Goal: Task Accomplishment & Management: Manage account settings

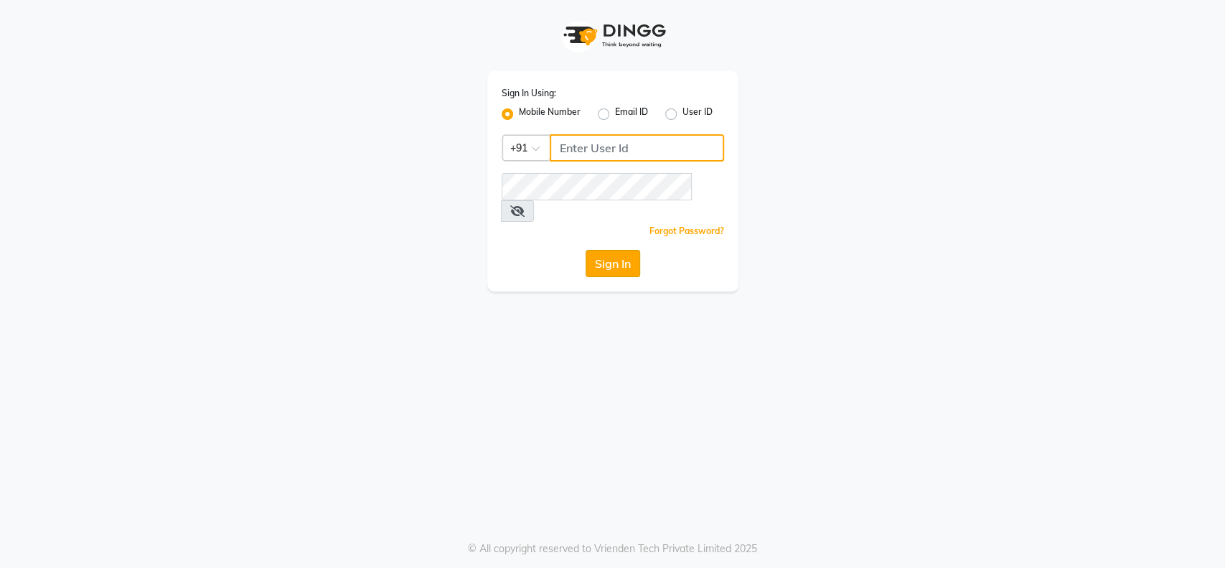
type input "9004145990"
click at [625, 250] on button "Sign In" at bounding box center [613, 263] width 55 height 27
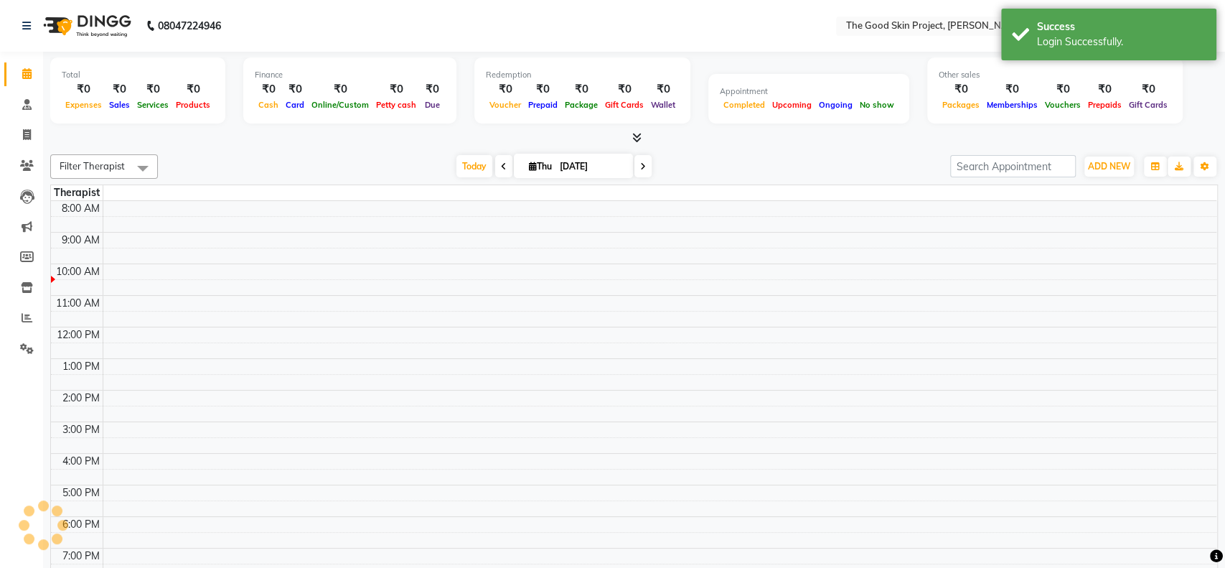
select select "en"
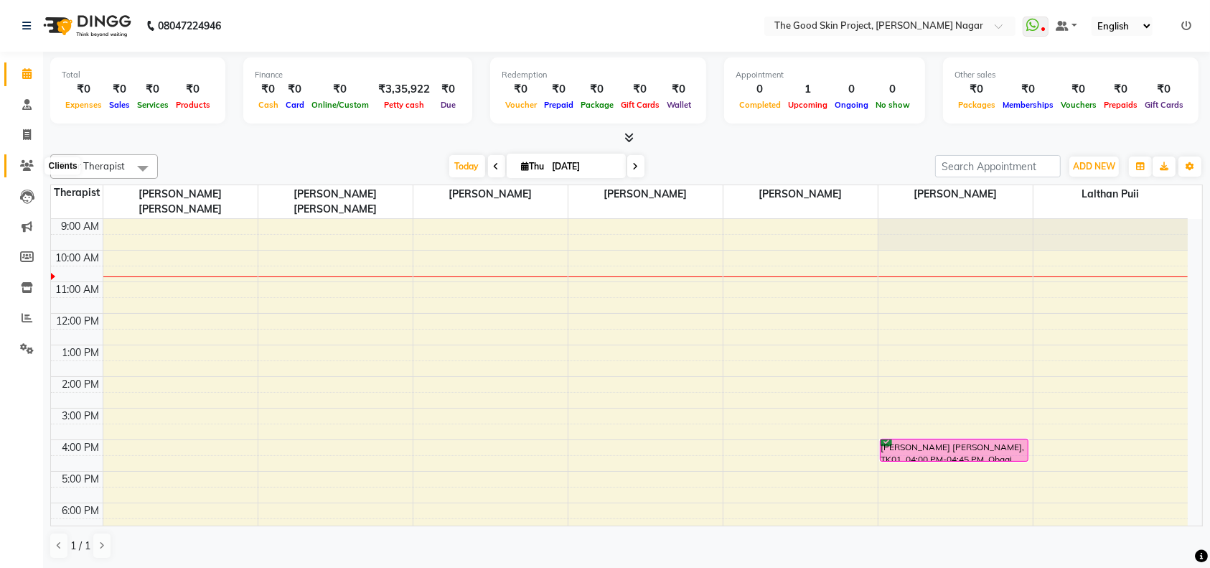
click at [24, 166] on icon at bounding box center [27, 165] width 14 height 11
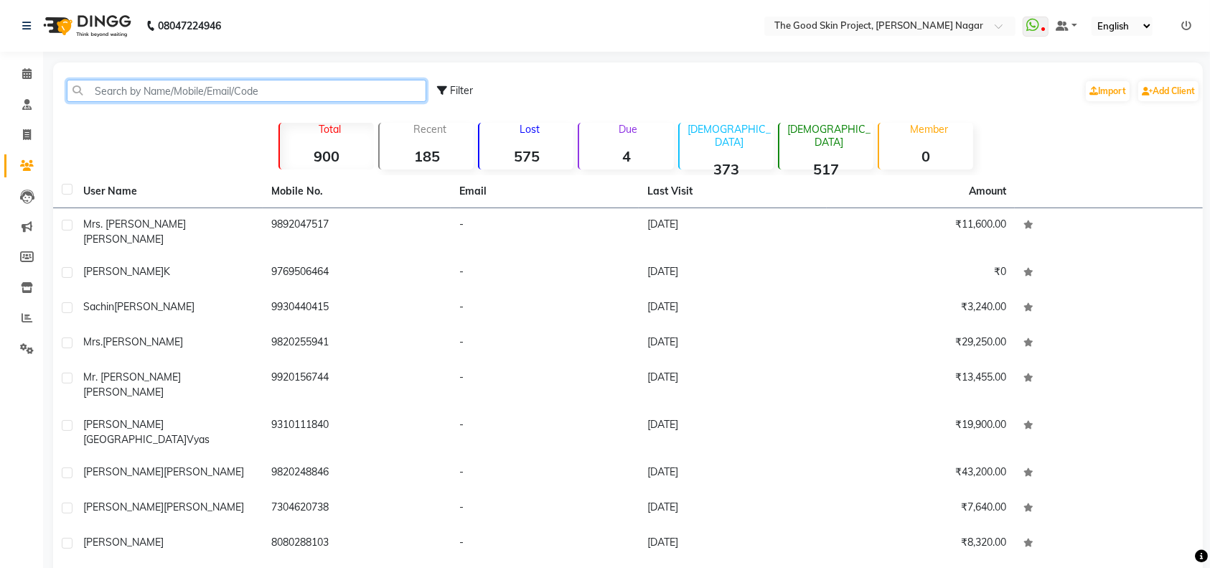
click at [296, 87] on input "text" at bounding box center [246, 91] width 359 height 22
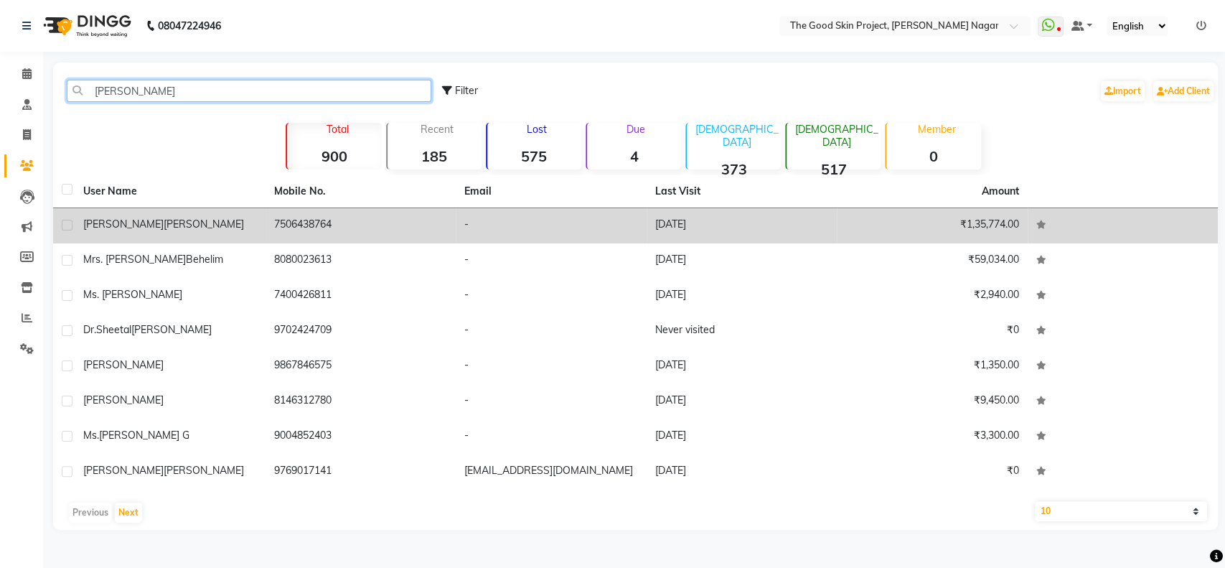
type input "[PERSON_NAME]"
click at [300, 222] on td "7506438764" at bounding box center [360, 225] width 191 height 35
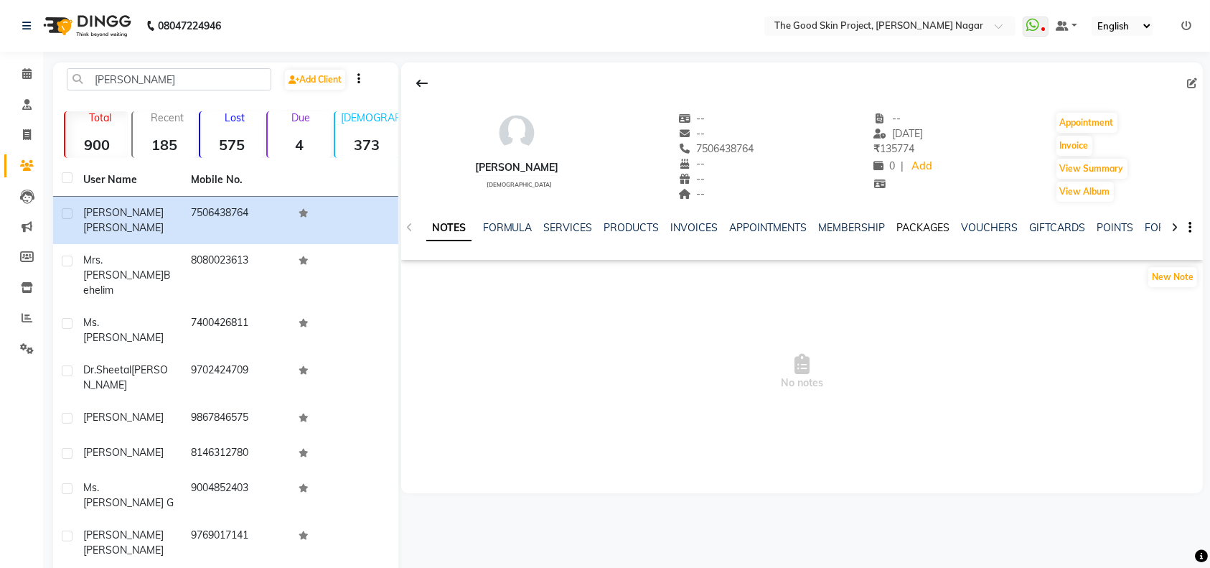
click at [925, 227] on link "PACKAGES" at bounding box center [923, 227] width 53 height 13
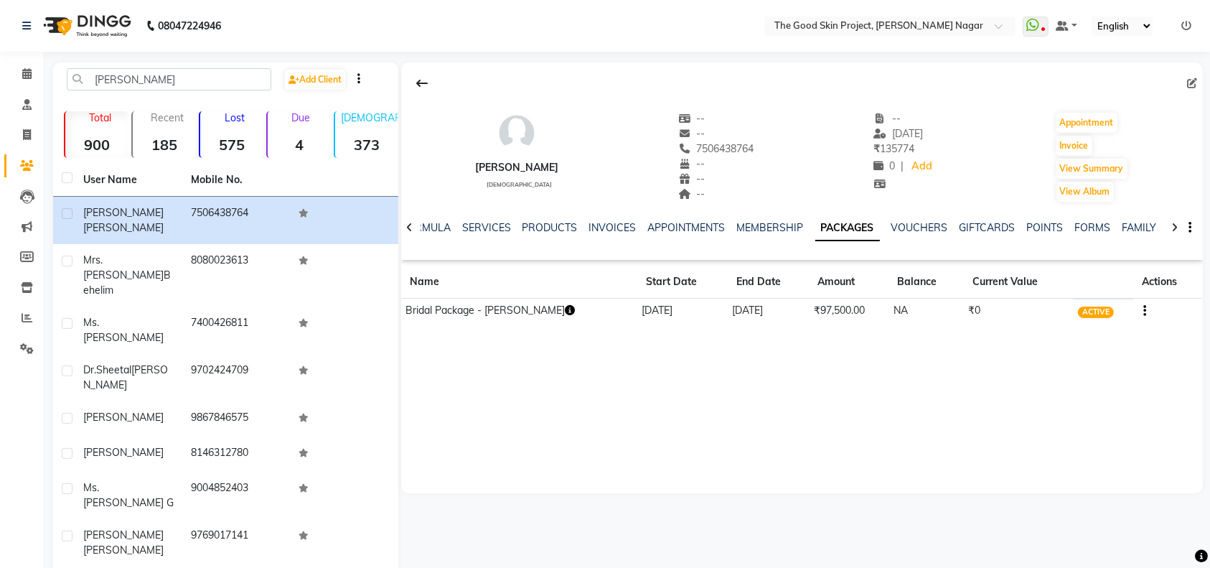
click at [565, 307] on icon "button" at bounding box center [570, 310] width 10 height 10
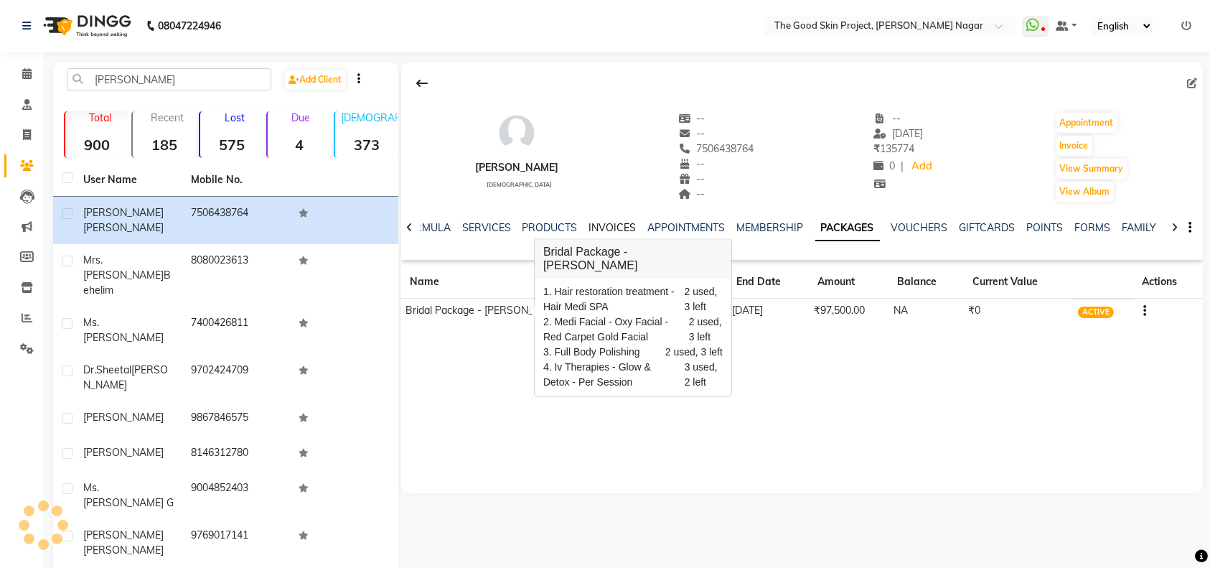
click at [607, 225] on link "INVOICES" at bounding box center [612, 227] width 47 height 13
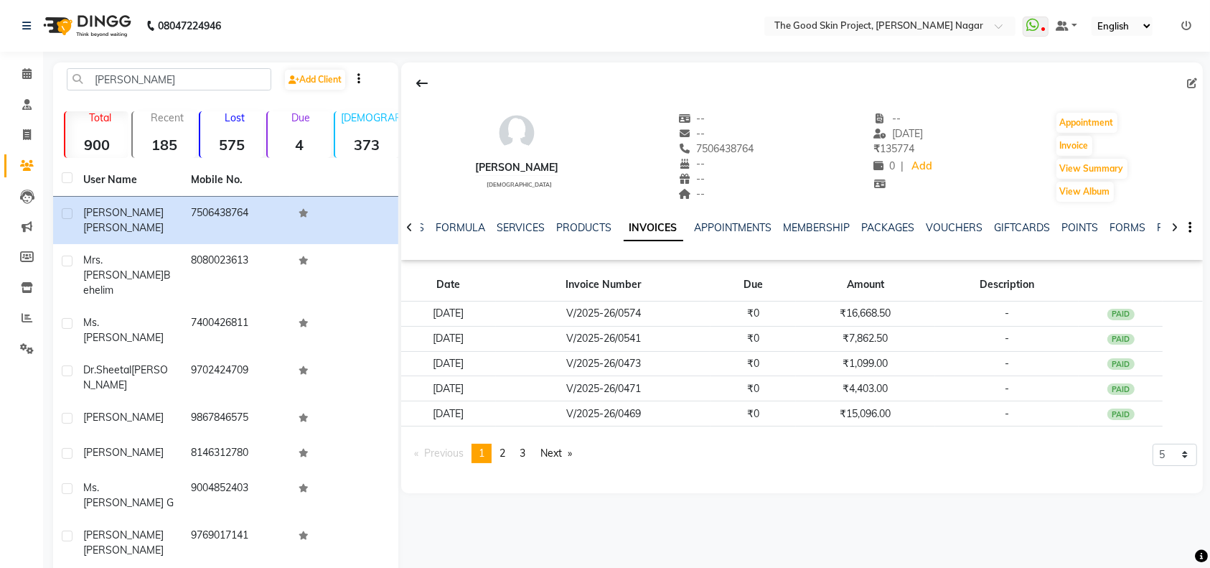
click at [777, 104] on div "[PERSON_NAME] [DEMOGRAPHIC_DATA] -- -- 7506438764 -- -- -- -- [DATE] ₹ 135774 0…" at bounding box center [801, 150] width 801 height 106
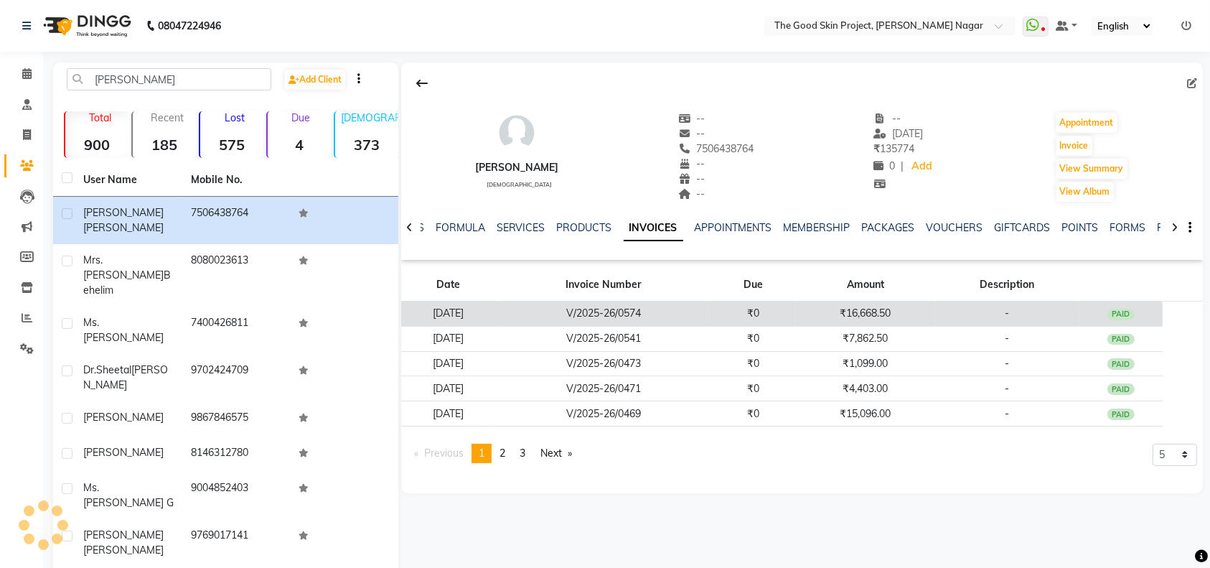
click at [878, 318] on td "₹16,668.50" at bounding box center [866, 313] width 140 height 25
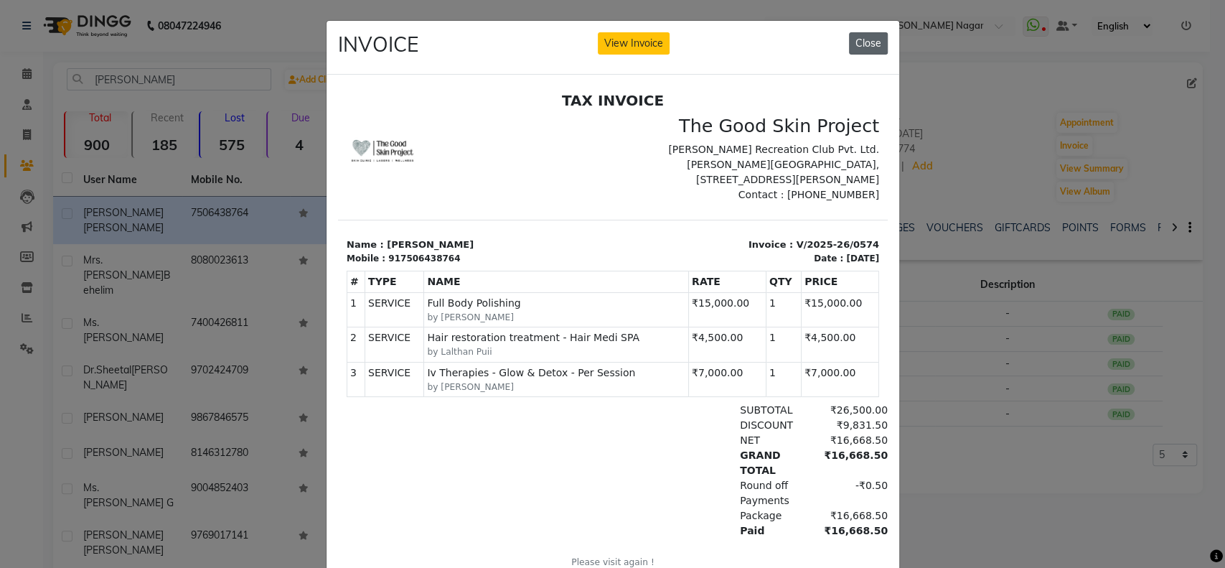
click at [865, 43] on button "Close" at bounding box center [868, 43] width 39 height 22
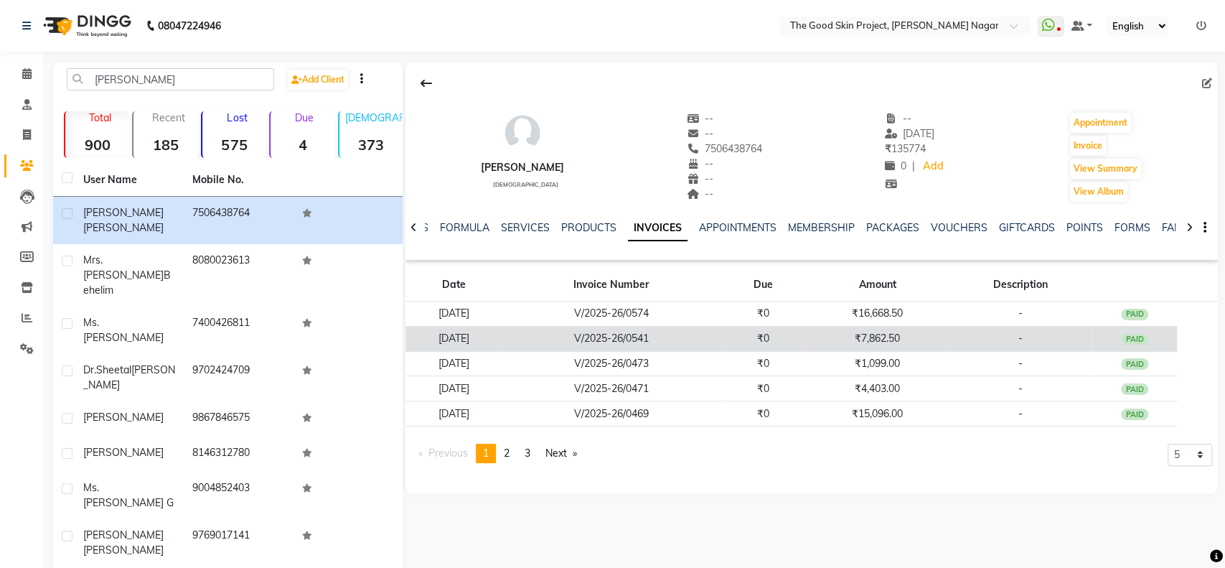
click at [888, 337] on td "₹7,862.50" at bounding box center [878, 338] width 142 height 25
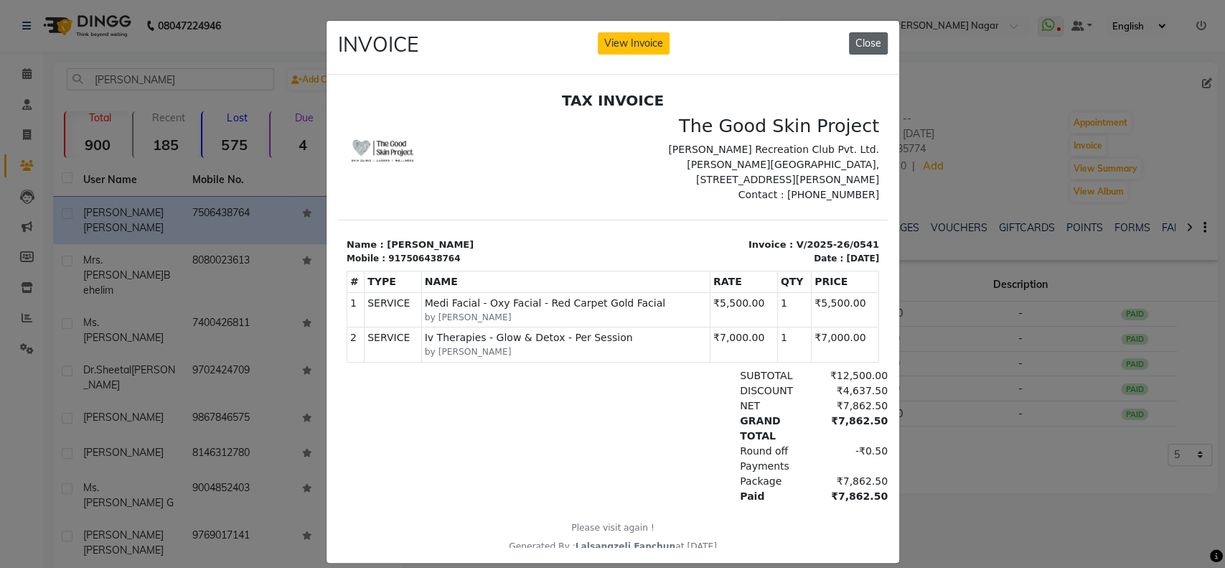
click at [872, 39] on button "Close" at bounding box center [868, 43] width 39 height 22
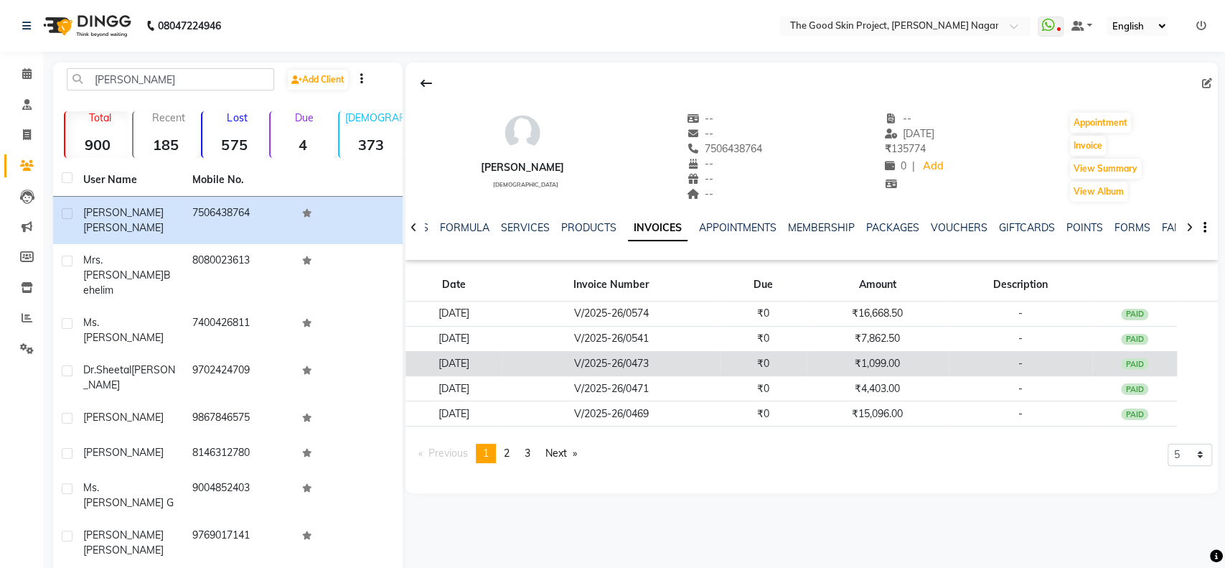
click at [886, 362] on td "₹1,099.00" at bounding box center [878, 363] width 142 height 25
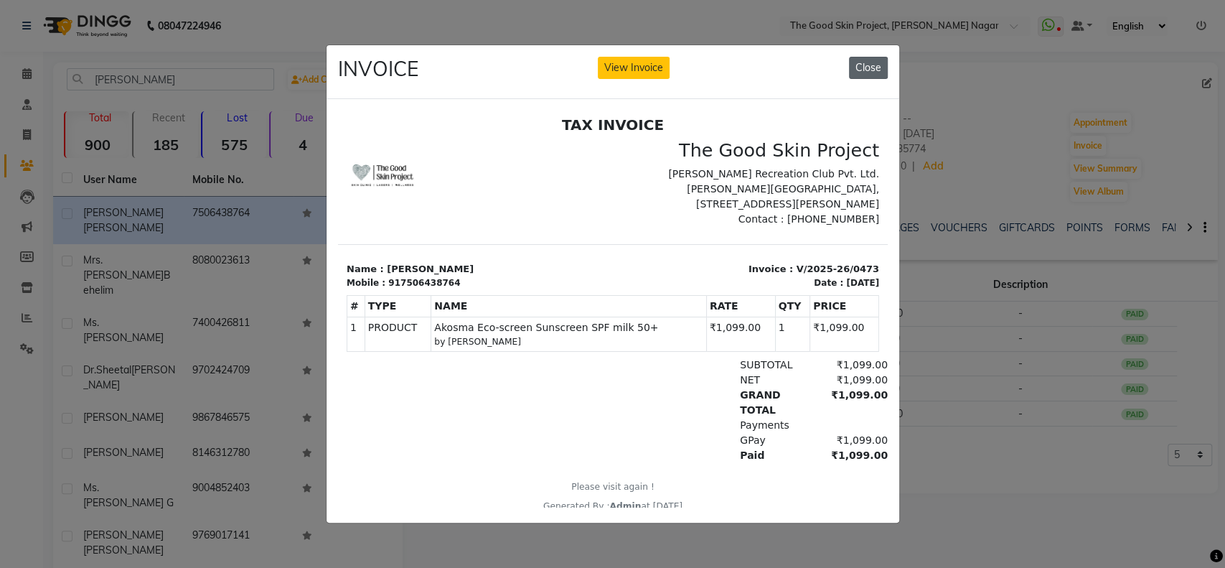
click at [868, 60] on button "Close" at bounding box center [868, 68] width 39 height 22
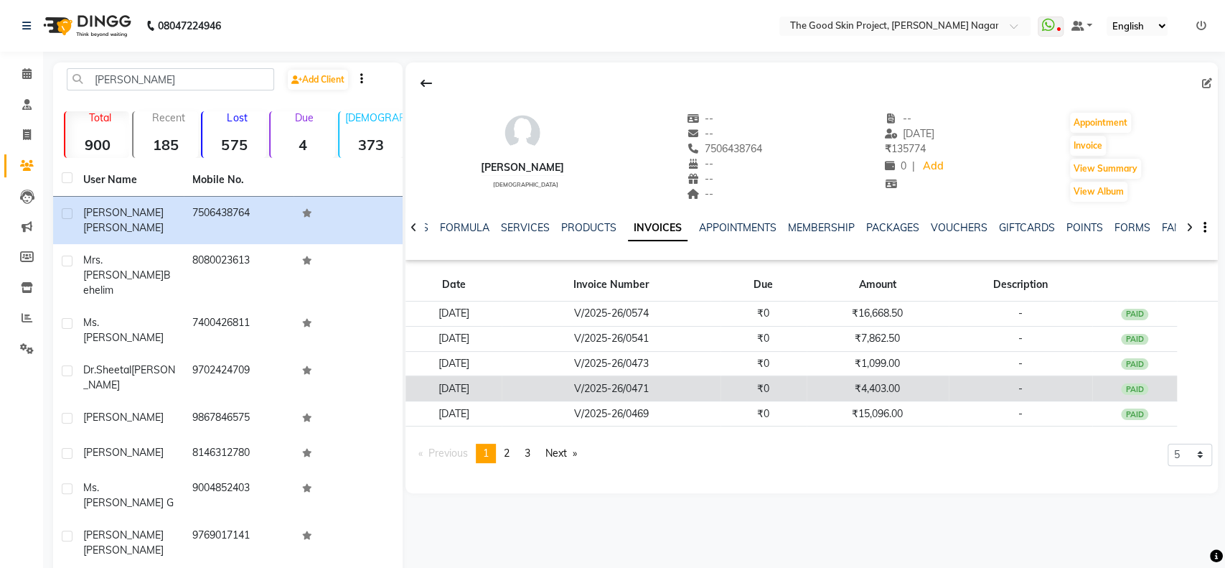
click at [894, 383] on td "₹4,403.00" at bounding box center [878, 388] width 142 height 25
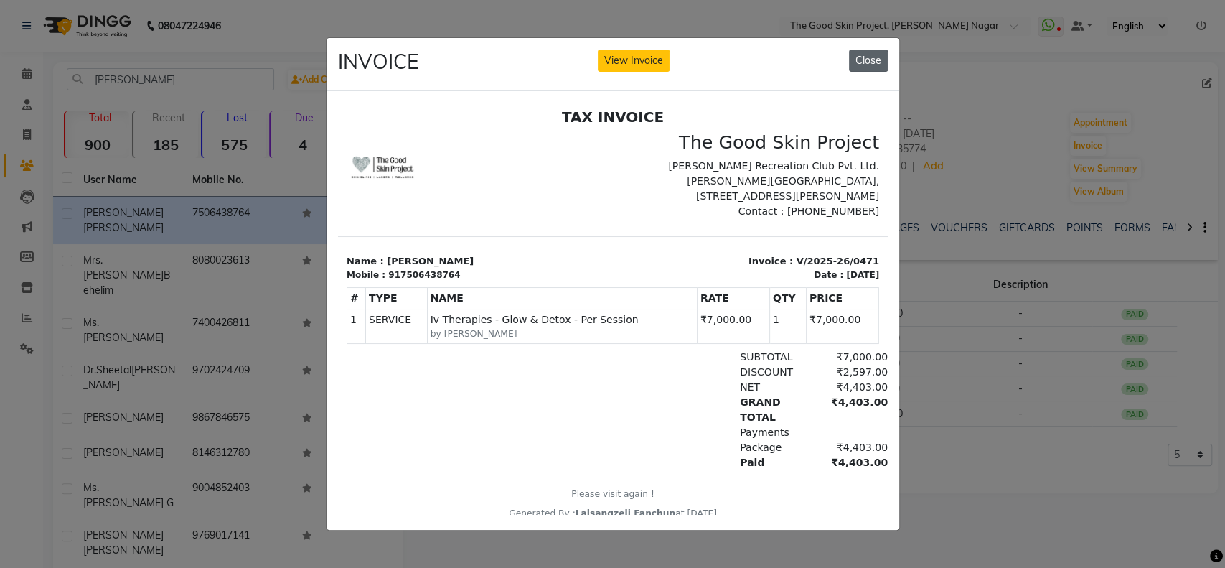
click at [864, 55] on button "Close" at bounding box center [868, 61] width 39 height 22
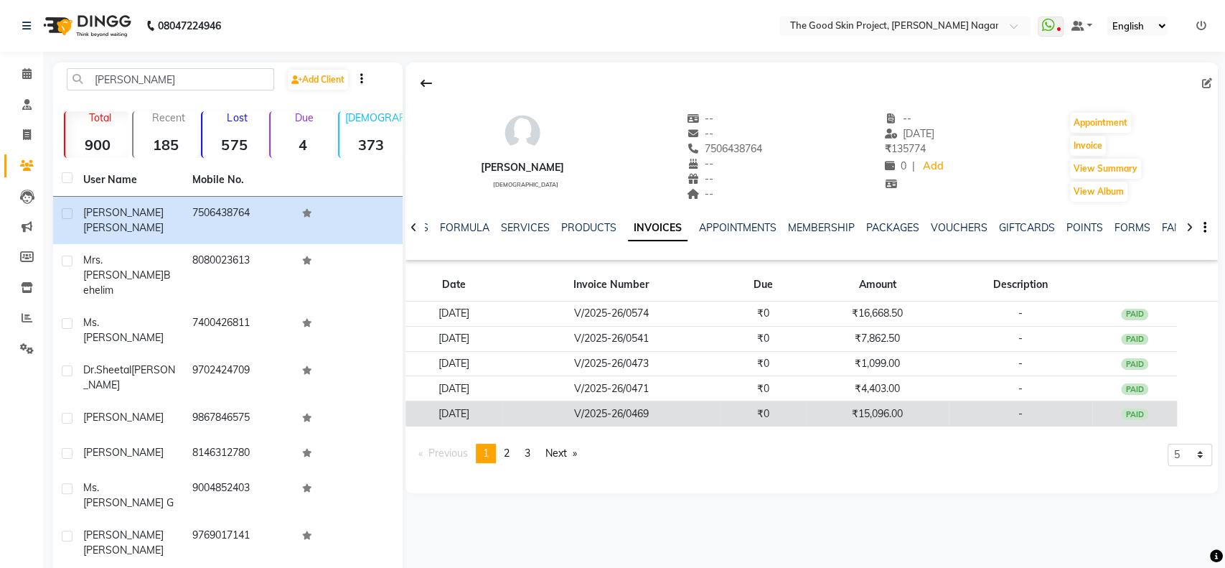
click at [896, 408] on td "₹15,096.00" at bounding box center [878, 413] width 142 height 25
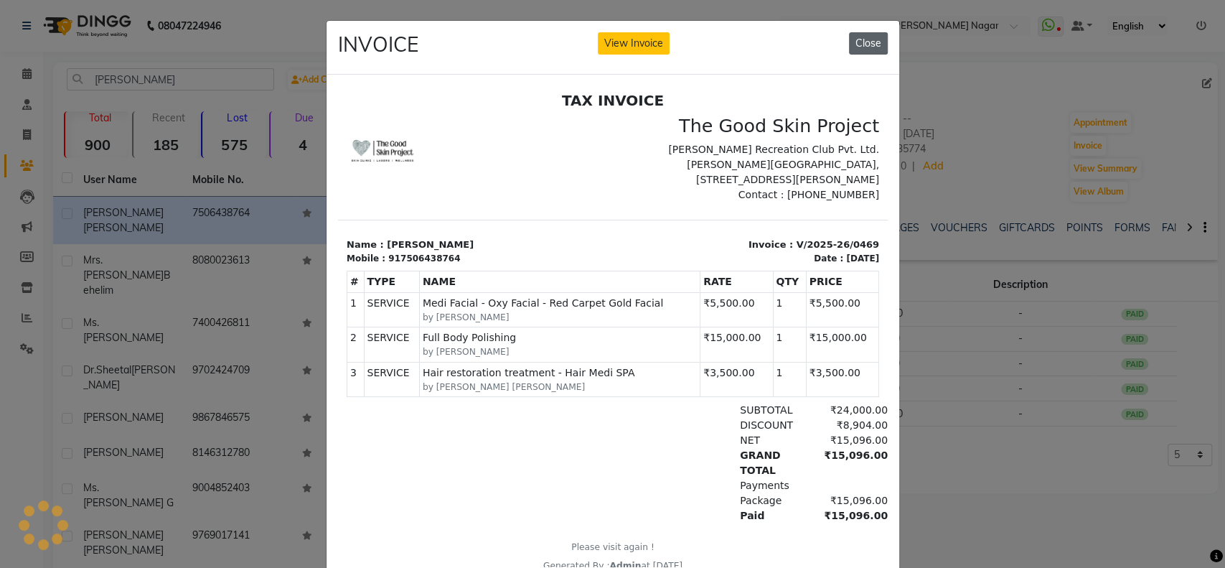
click at [862, 43] on button "Close" at bounding box center [868, 43] width 39 height 22
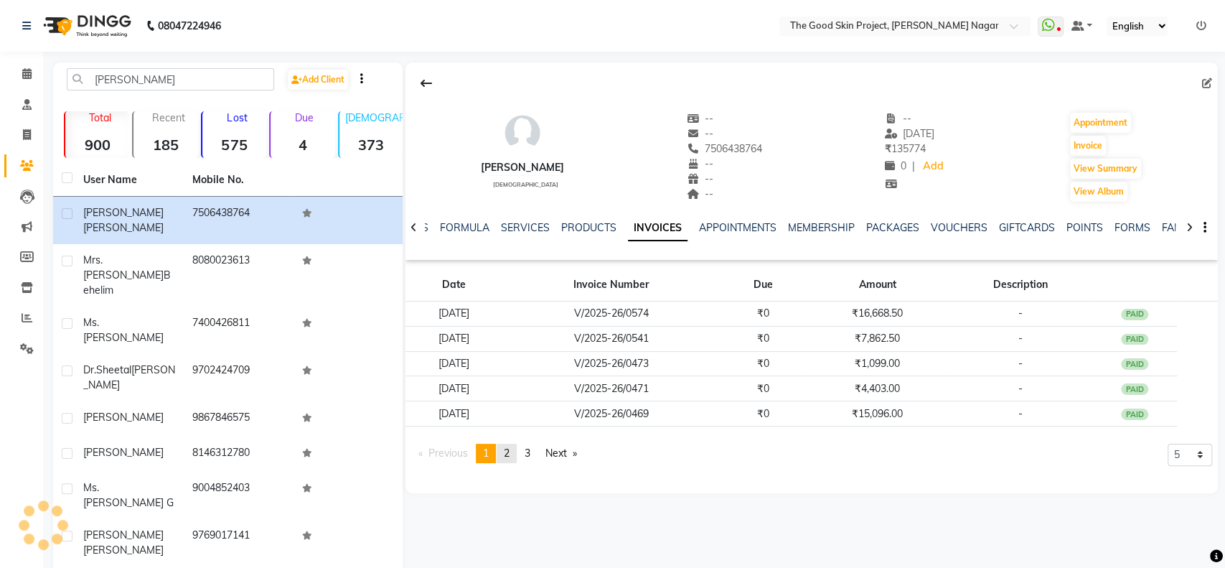
click at [509, 451] on span "2" at bounding box center [507, 452] width 6 height 13
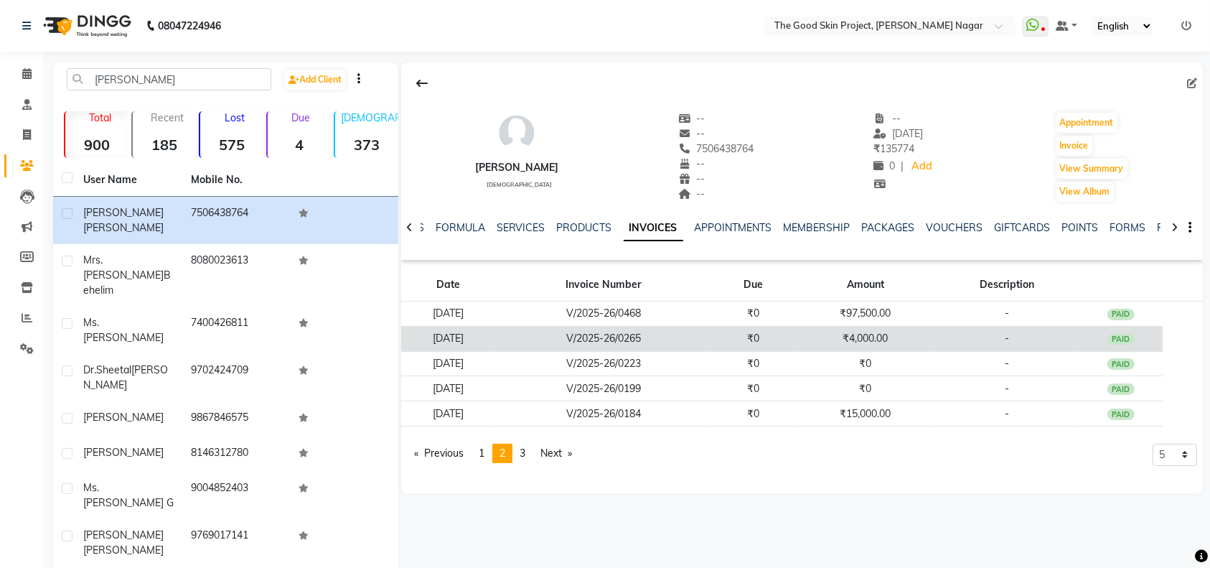
click at [660, 339] on td "V/2025-26/0265" at bounding box center [603, 338] width 215 height 25
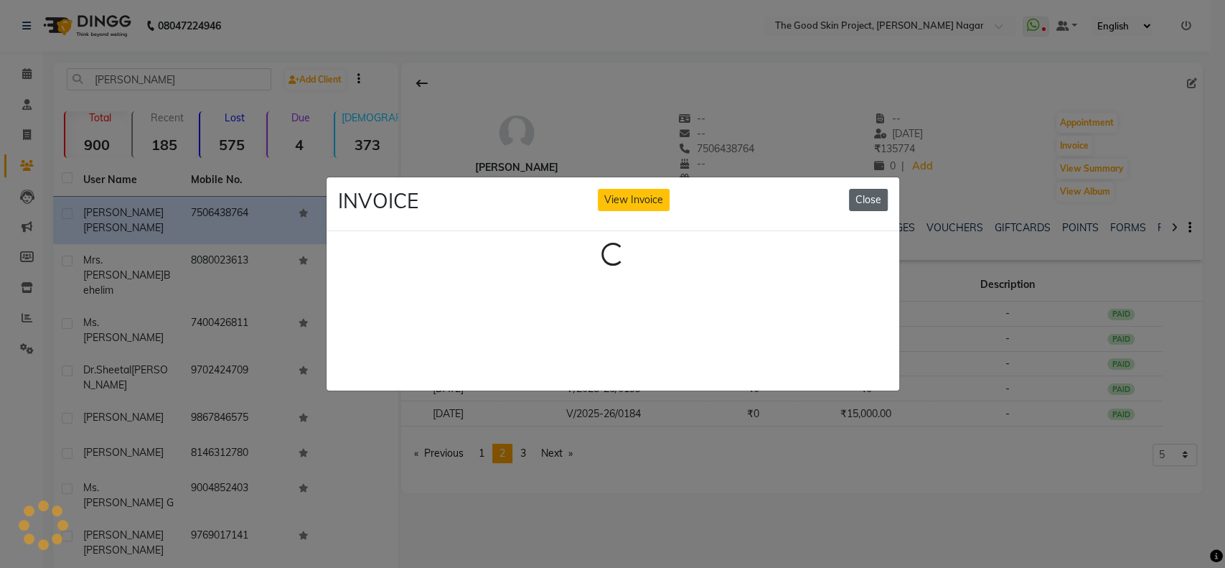
click at [865, 189] on button "Close" at bounding box center [868, 200] width 39 height 22
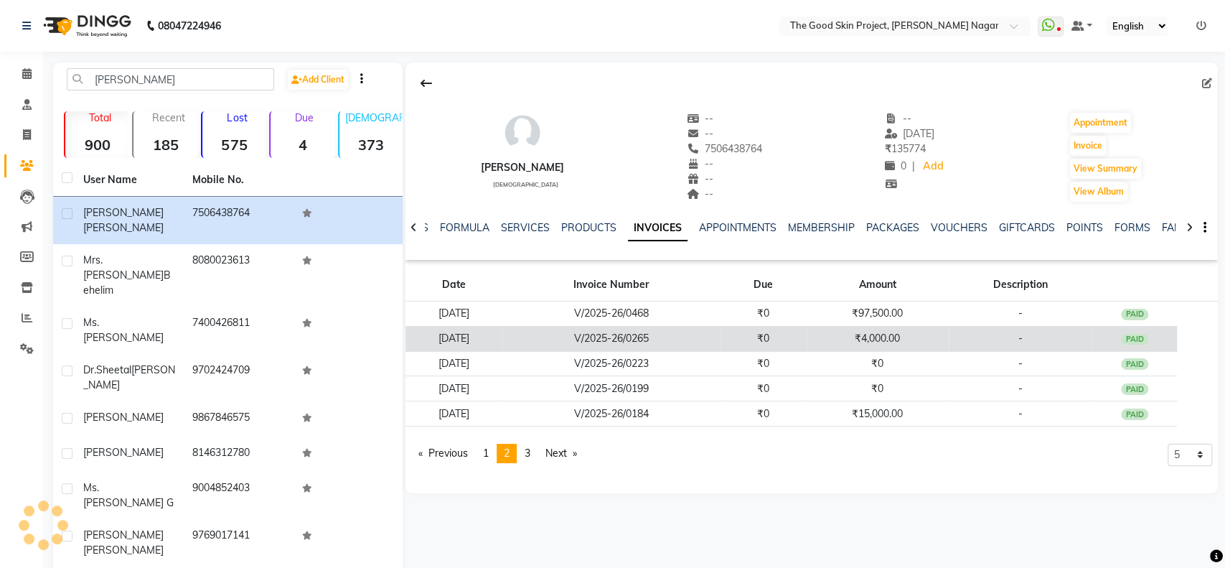
click at [850, 336] on td "₹4,000.00" at bounding box center [878, 338] width 142 height 25
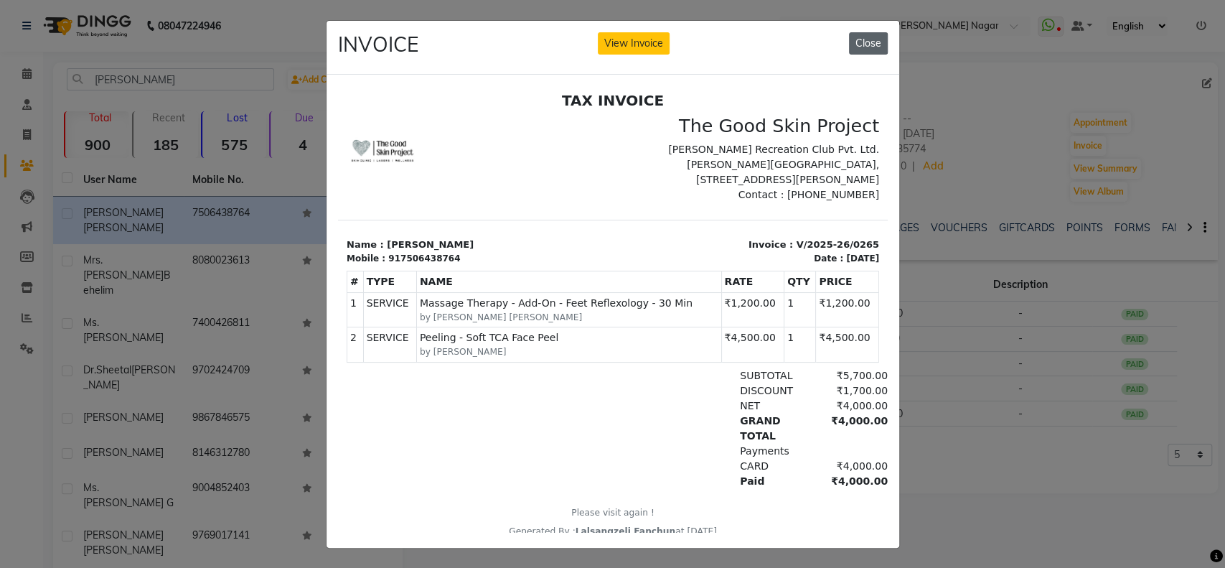
click at [854, 45] on button "Close" at bounding box center [868, 43] width 39 height 22
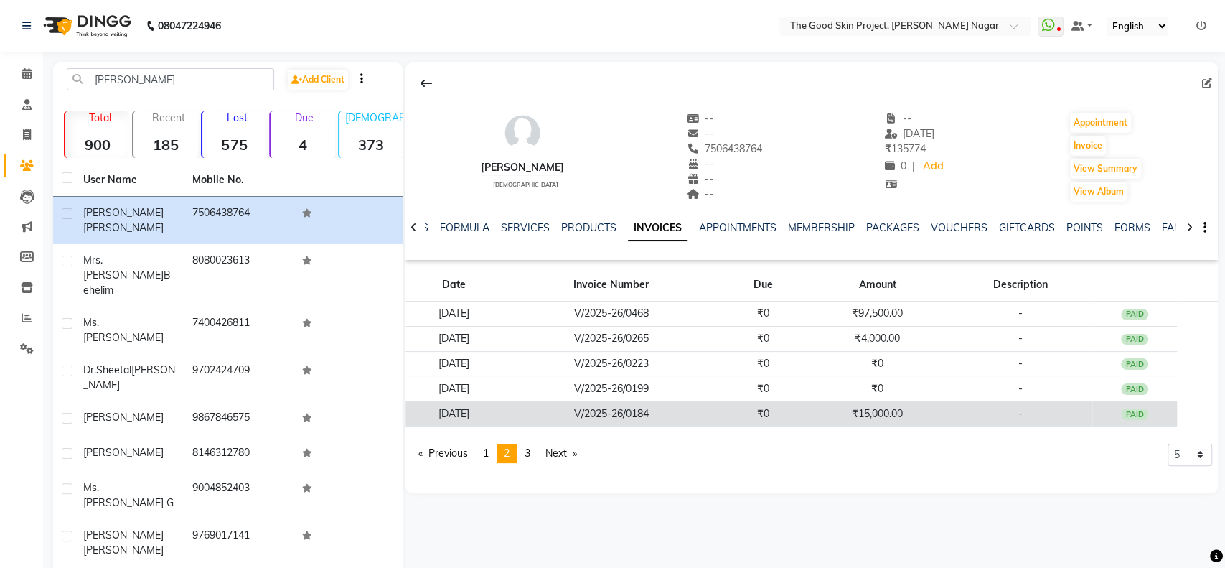
click at [880, 410] on td "₹15,000.00" at bounding box center [878, 413] width 142 height 25
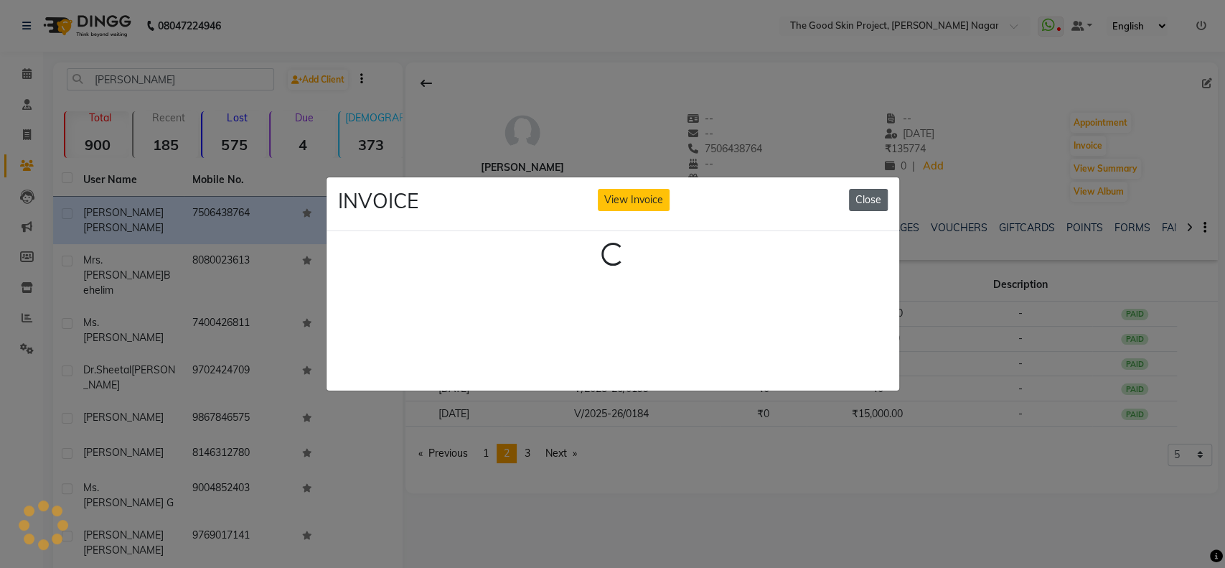
click at [873, 192] on button "Close" at bounding box center [868, 200] width 39 height 22
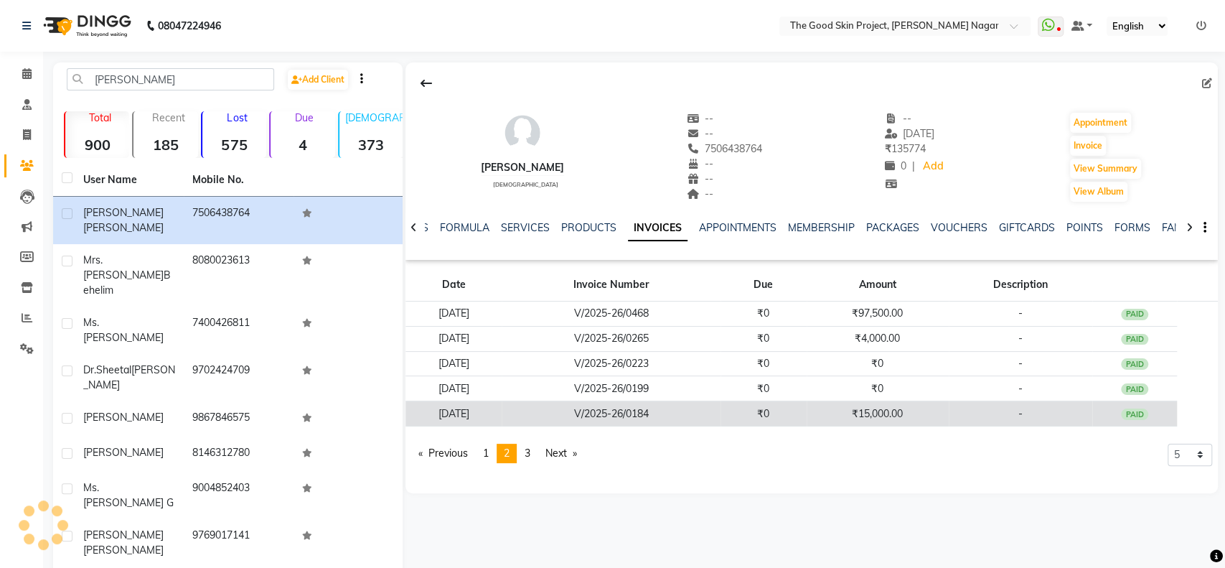
click at [893, 410] on td "₹15,000.00" at bounding box center [878, 413] width 142 height 25
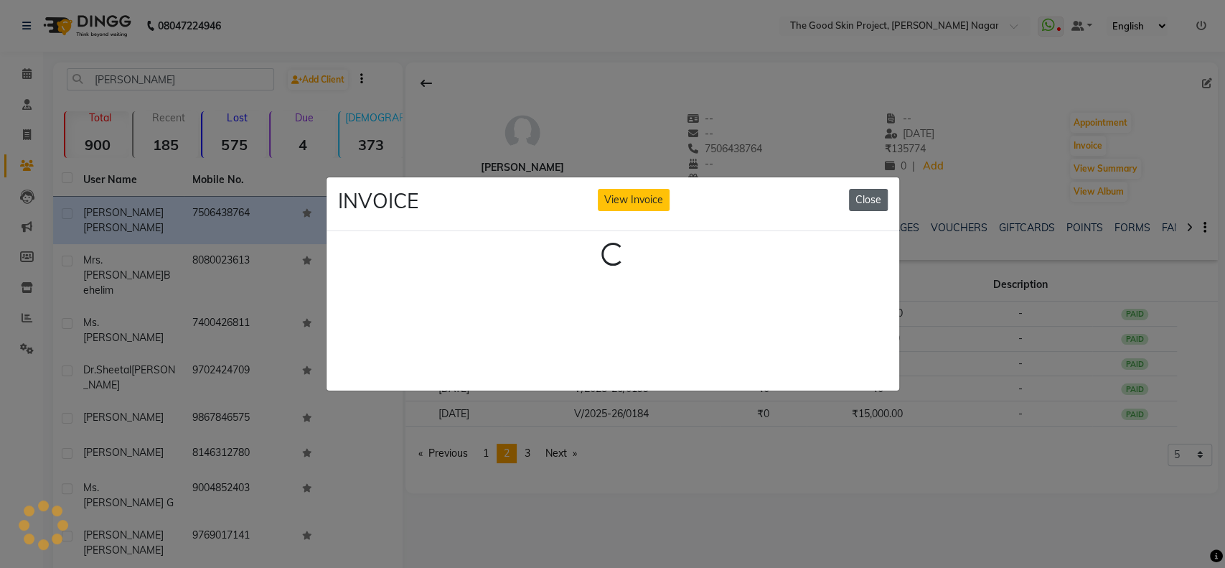
click at [878, 194] on button "Close" at bounding box center [868, 200] width 39 height 22
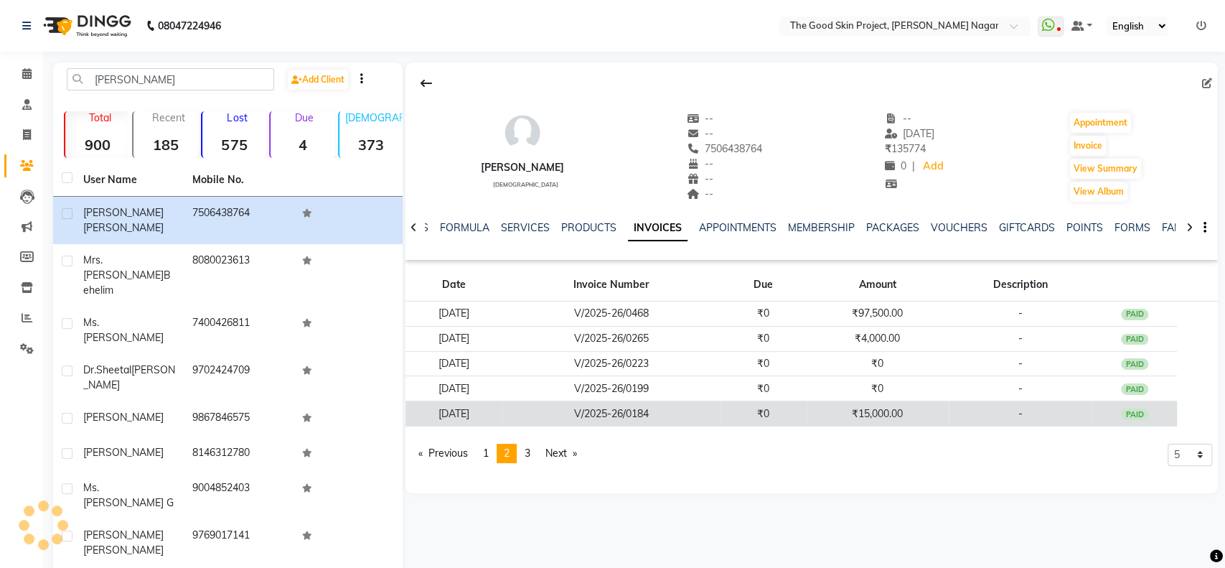
click at [885, 408] on td "₹15,000.00" at bounding box center [878, 413] width 142 height 25
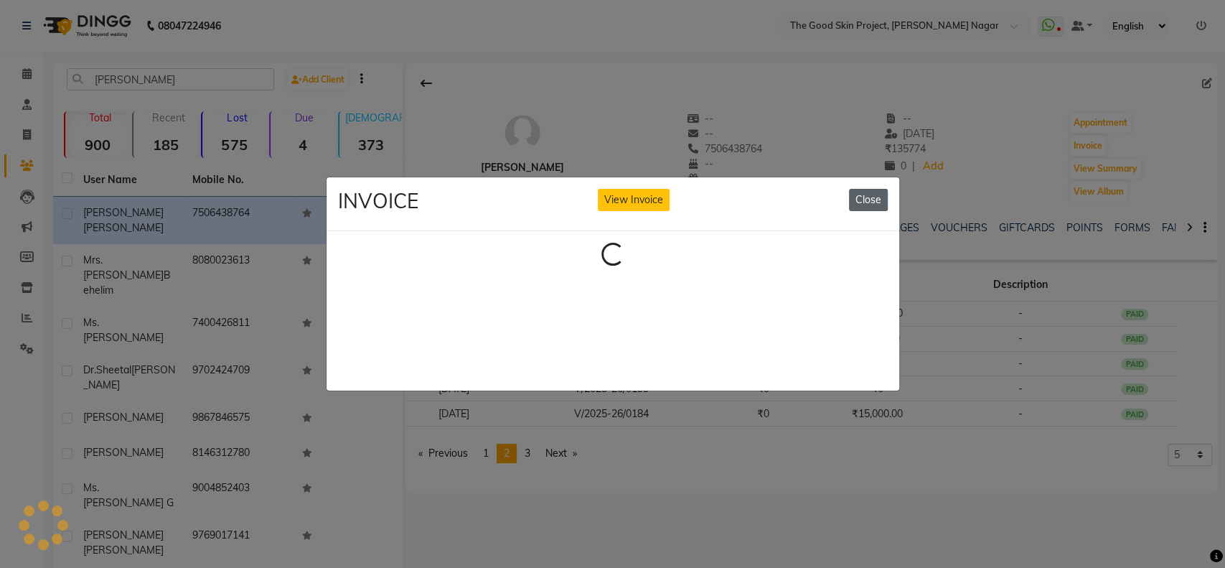
click at [873, 189] on button "Close" at bounding box center [868, 200] width 39 height 22
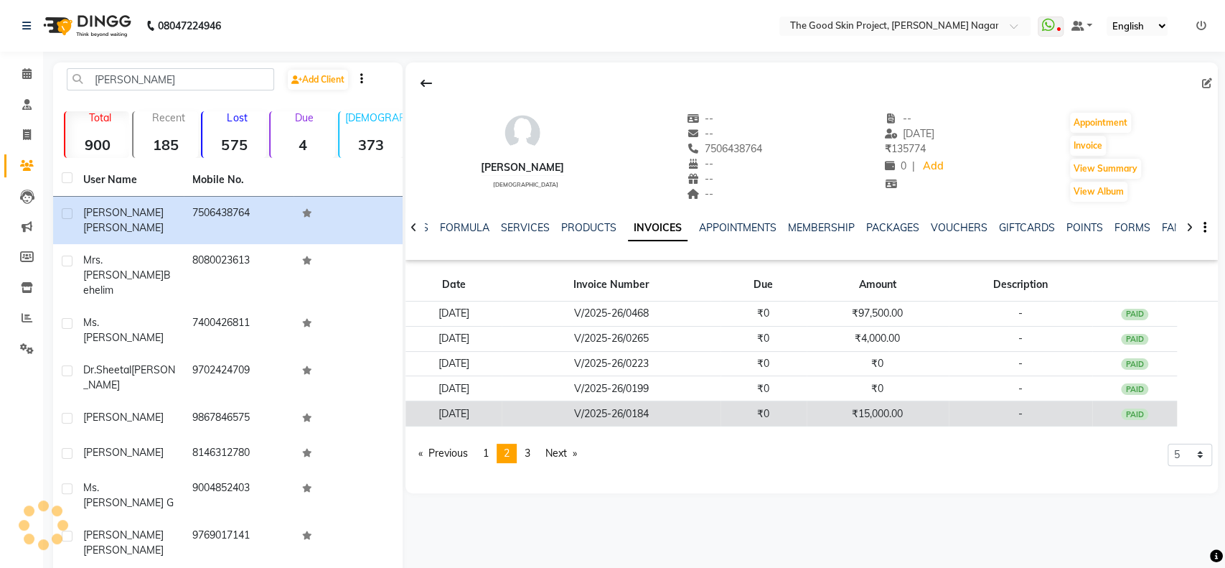
click at [893, 416] on td "₹15,000.00" at bounding box center [878, 413] width 142 height 25
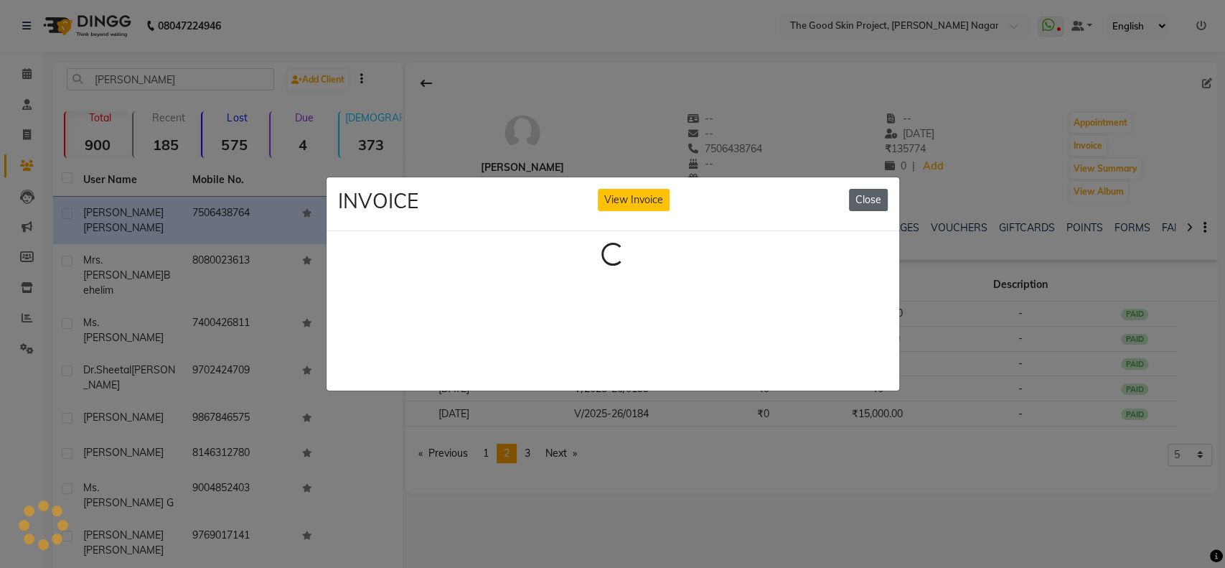
click at [863, 190] on button "Close" at bounding box center [868, 200] width 39 height 22
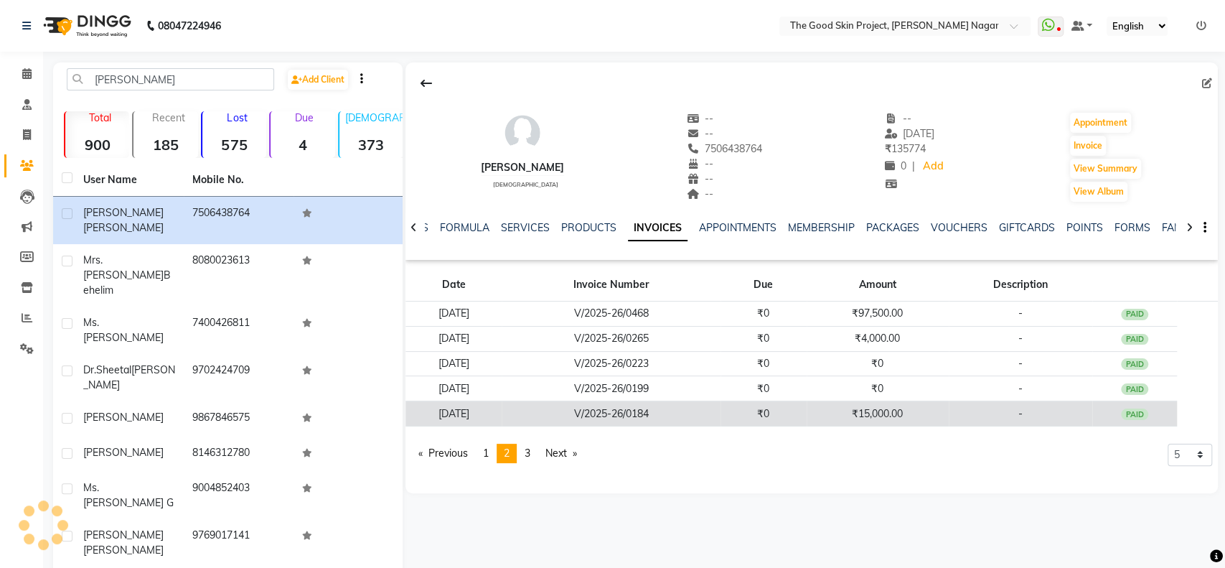
click at [903, 410] on td "₹15,000.00" at bounding box center [878, 413] width 142 height 25
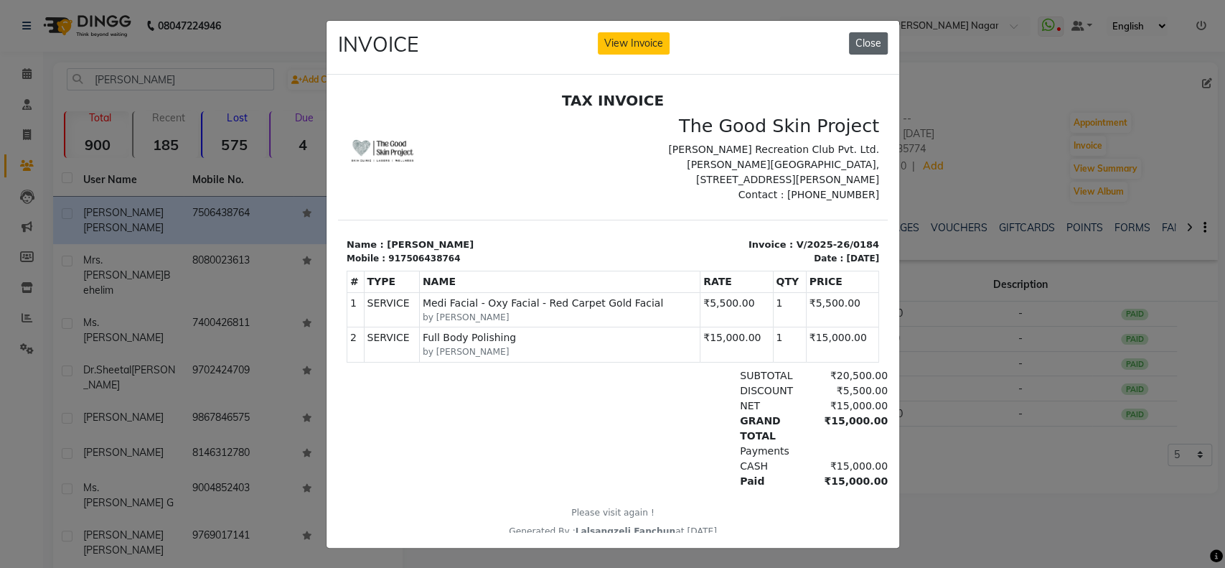
click at [868, 44] on button "Close" at bounding box center [868, 43] width 39 height 22
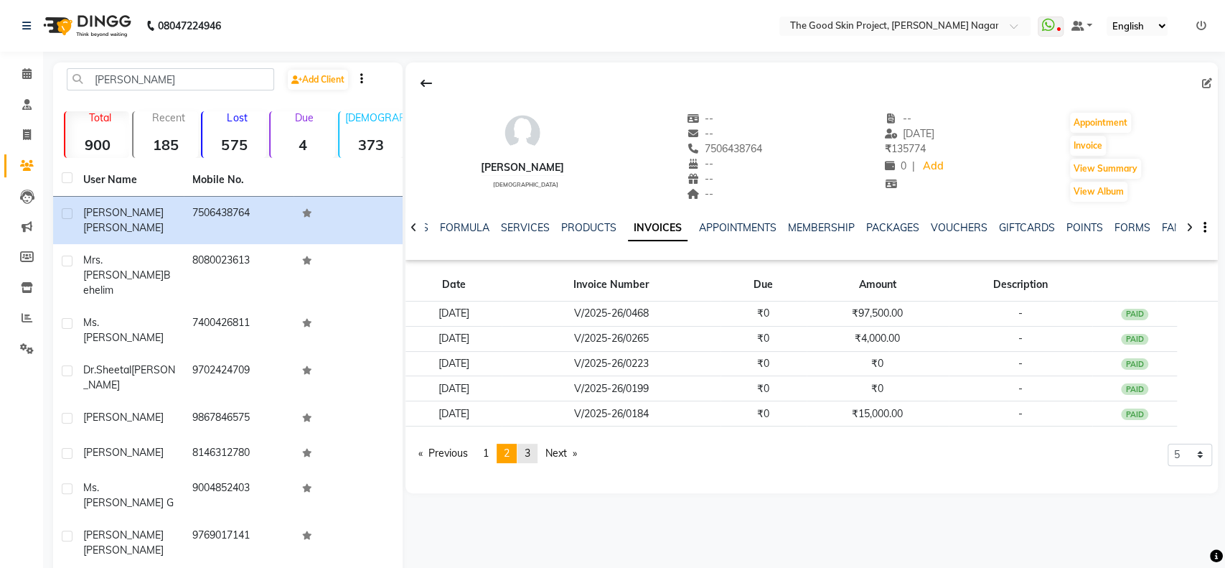
click at [530, 451] on span "3" at bounding box center [528, 452] width 6 height 13
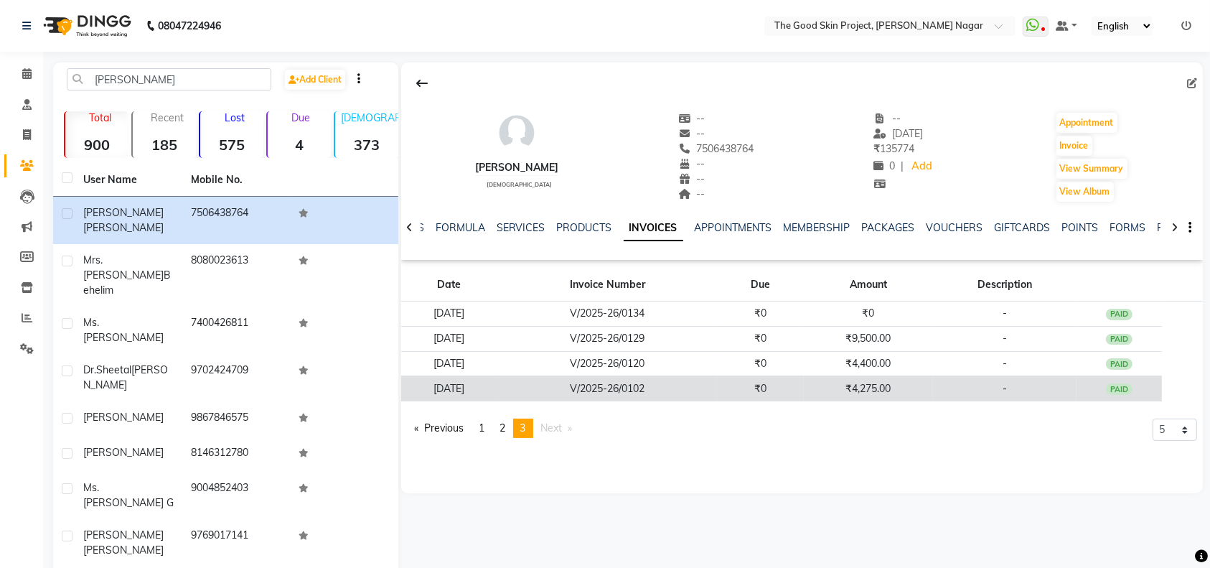
click at [878, 388] on td "₹4,275.00" at bounding box center [868, 388] width 129 height 25
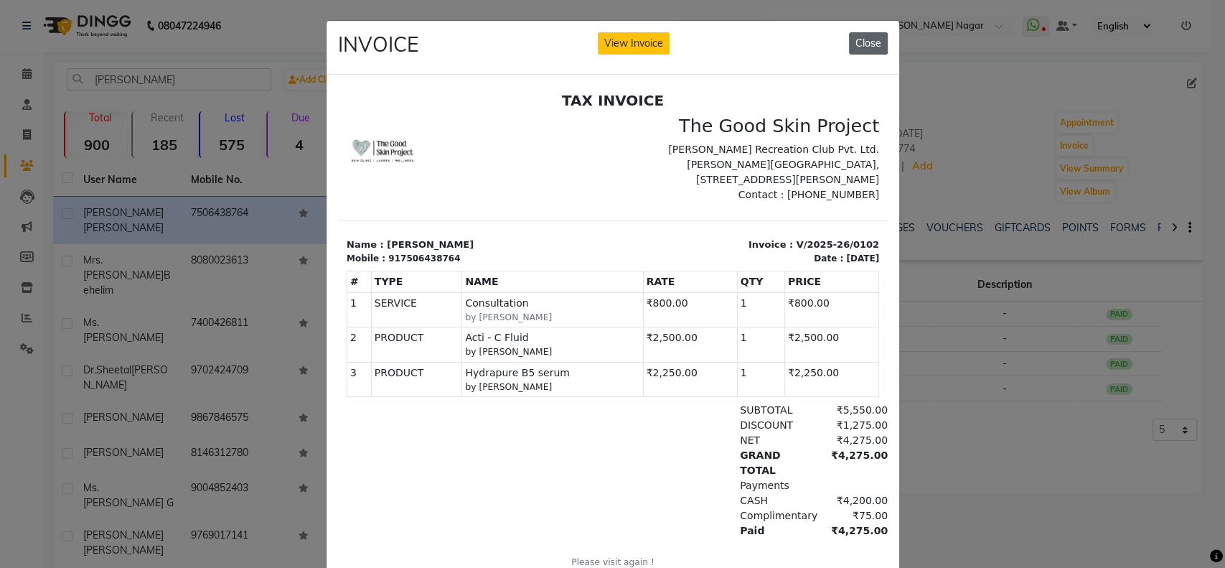
drag, startPoint x: 869, startPoint y: 39, endPoint x: 934, endPoint y: 261, distance: 230.9
click at [870, 38] on button "Close" at bounding box center [868, 43] width 39 height 22
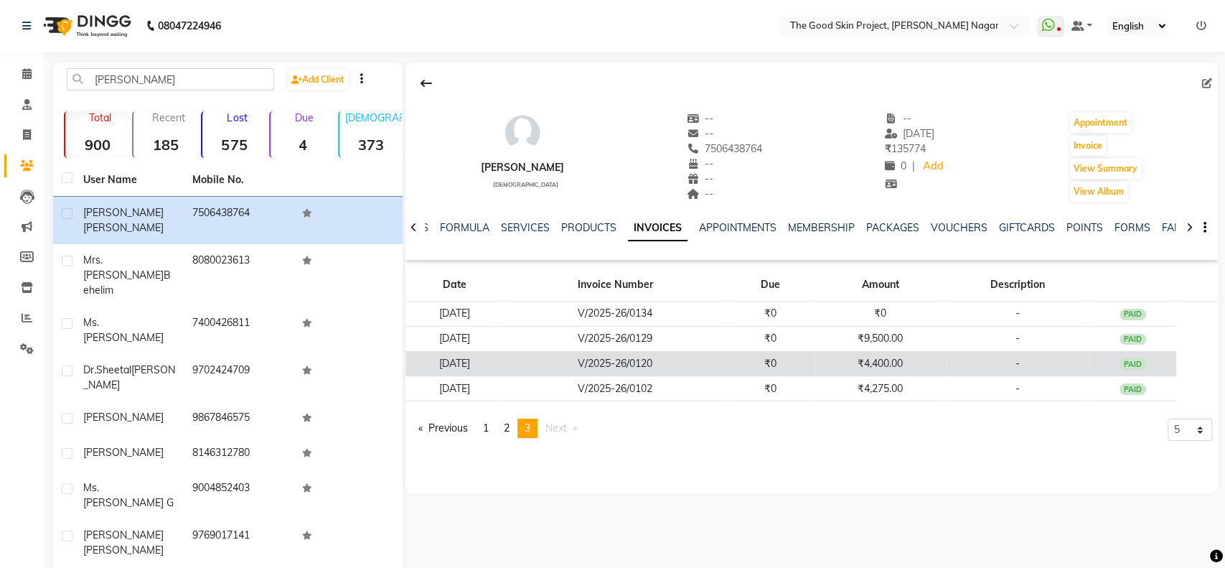
click at [906, 365] on td "₹4,400.00" at bounding box center [879, 363] width 131 height 25
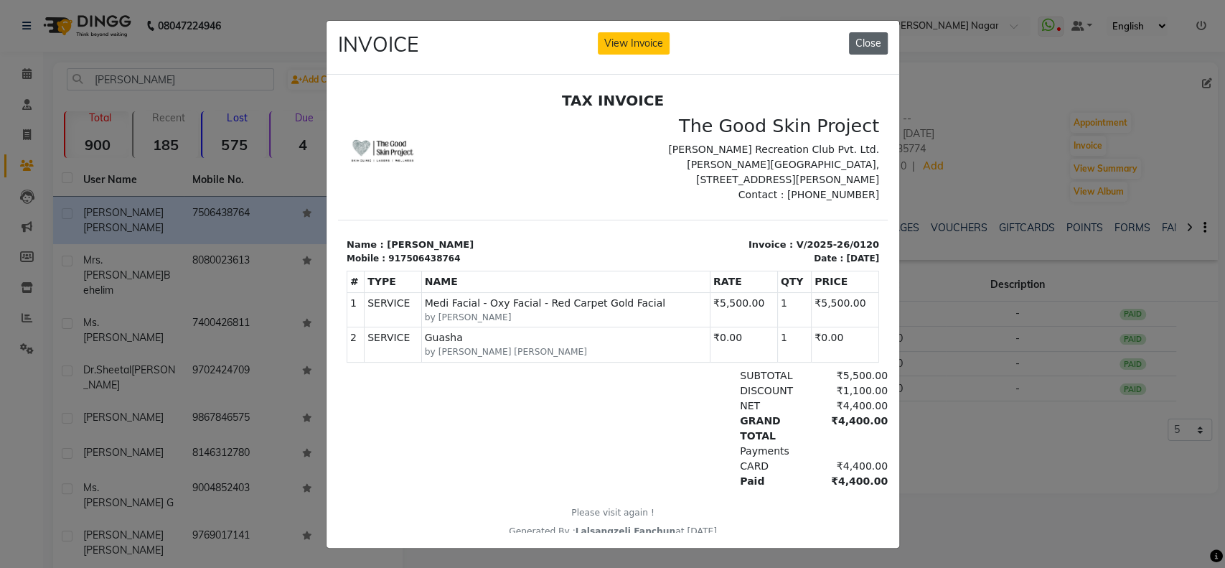
click at [859, 40] on button "Close" at bounding box center [868, 43] width 39 height 22
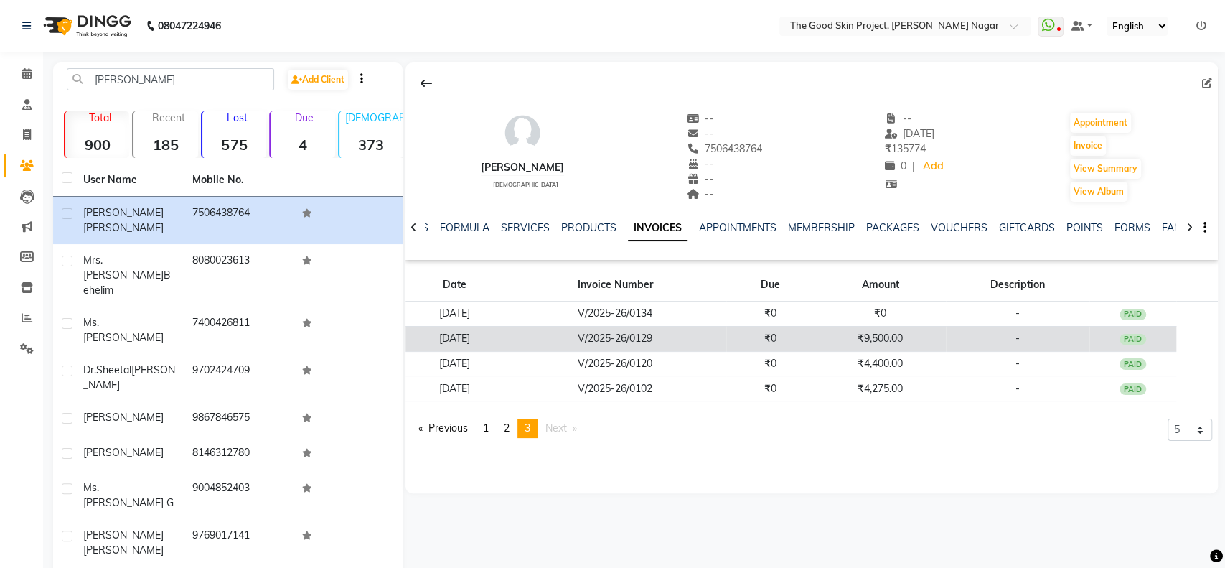
click at [904, 338] on td "₹9,500.00" at bounding box center [879, 338] width 131 height 25
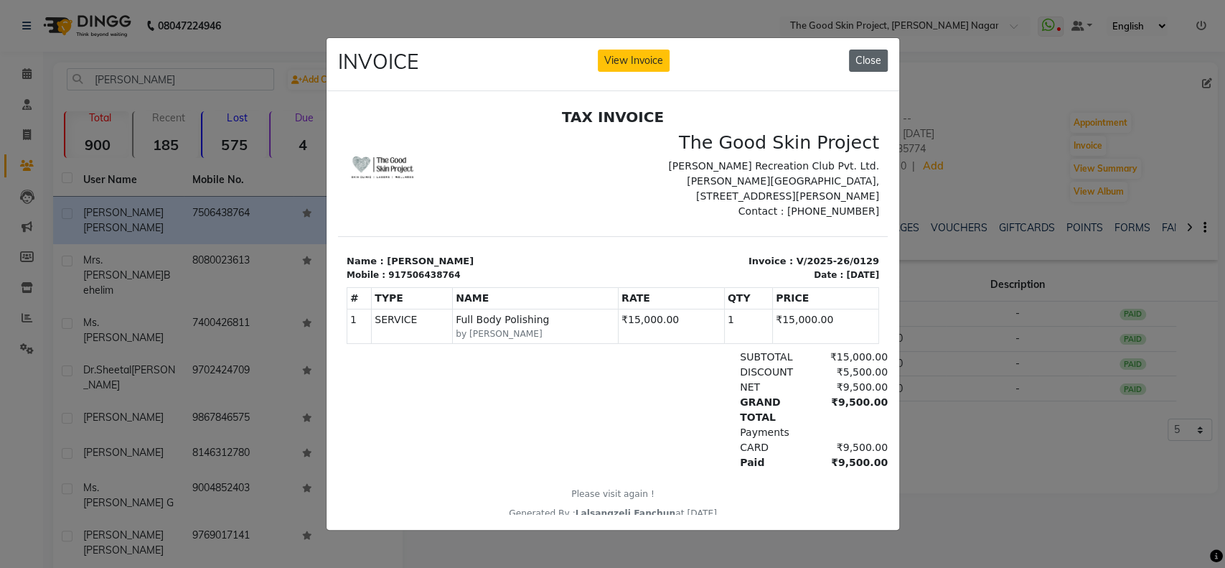
click at [871, 50] on button "Close" at bounding box center [868, 61] width 39 height 22
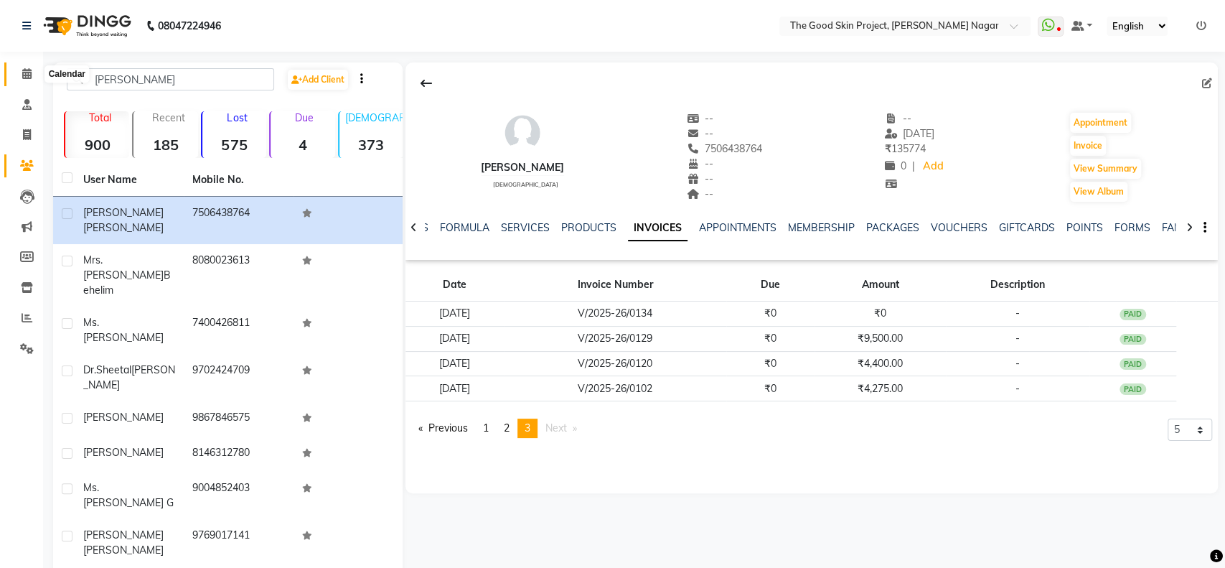
click at [29, 77] on icon at bounding box center [26, 73] width 9 height 11
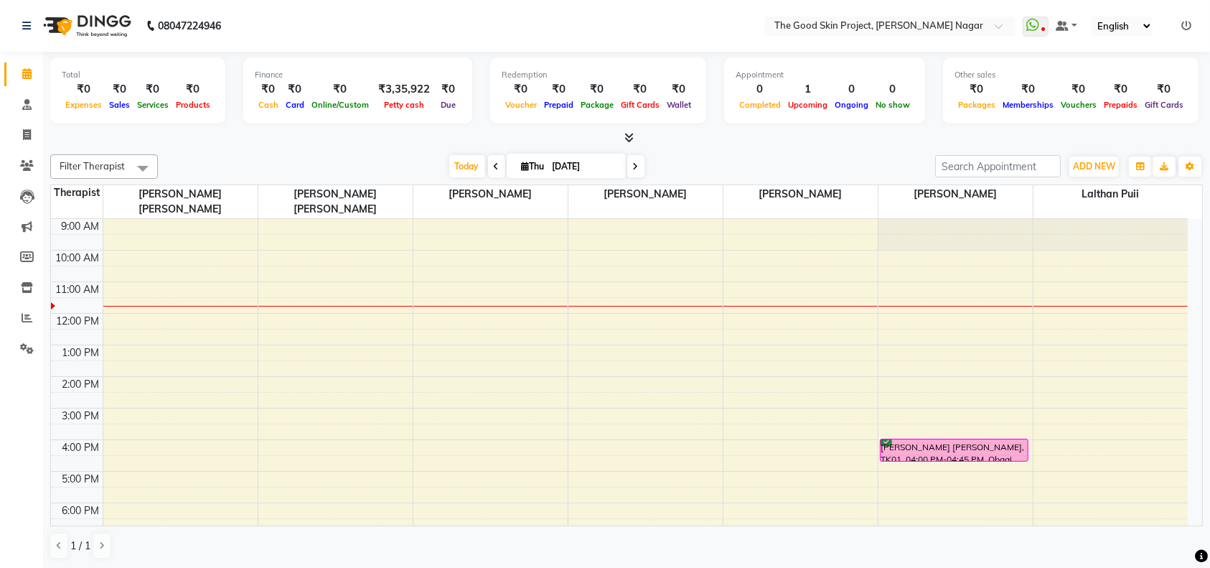
scroll to position [22, 0]
